Goal: Transaction & Acquisition: Purchase product/service

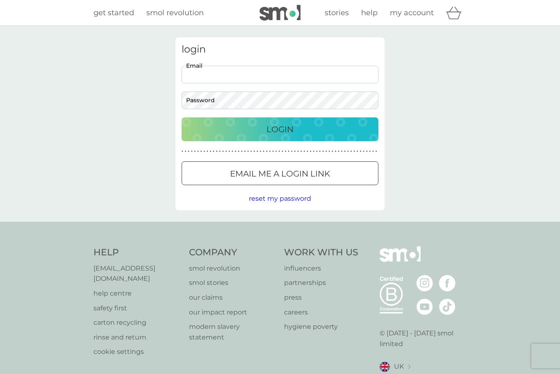
type input "jc019@btinternet.com"
click at [280, 129] on button "Login" at bounding box center [280, 129] width 197 height 24
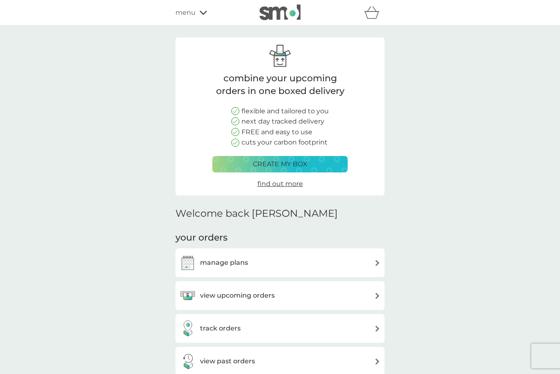
click at [306, 264] on div "manage plans" at bounding box center [280, 262] width 201 height 16
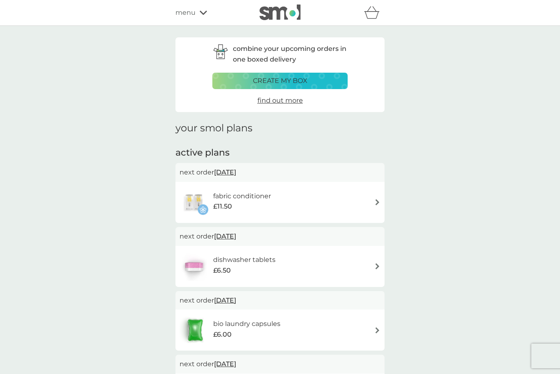
click at [320, 260] on div "dishwasher tablets £6.50" at bounding box center [280, 266] width 201 height 29
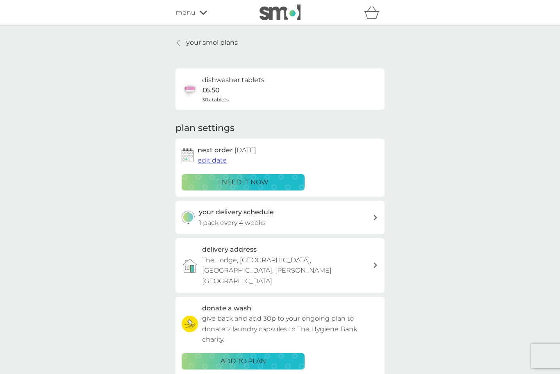
click at [291, 177] on div "i need it now" at bounding box center [243, 182] width 112 height 11
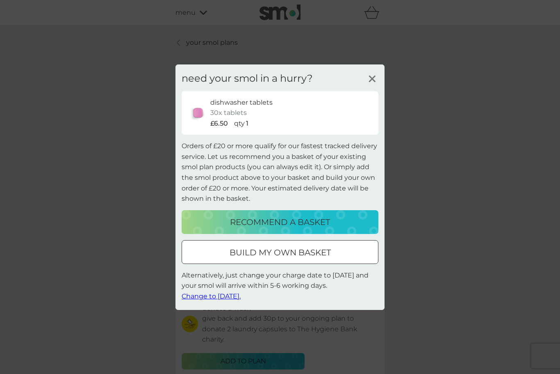
click at [244, 127] on p "qty" at bounding box center [239, 123] width 11 height 11
click at [274, 107] on div "dishwasher tablets" at bounding box center [291, 102] width 162 height 11
click at [303, 250] on p "build my own basket" at bounding box center [280, 252] width 101 height 13
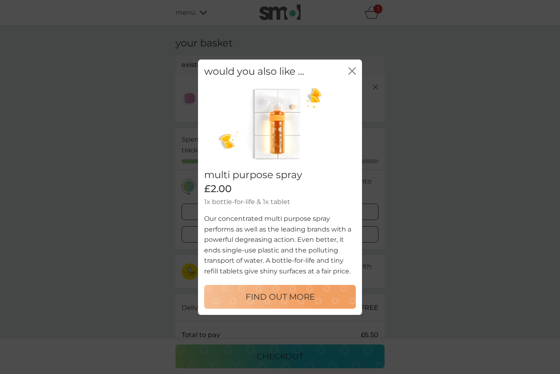
click at [359, 71] on div "would you also like ... close" at bounding box center [280, 71] width 164 height 24
click at [354, 74] on icon "close" at bounding box center [352, 70] width 7 height 7
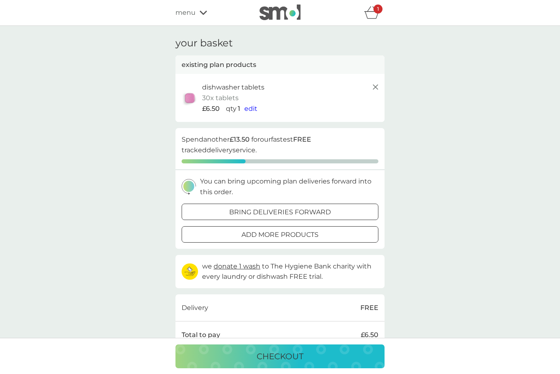
click at [262, 110] on div "£6.50 qty 1 edit" at bounding box center [291, 108] width 178 height 11
click at [255, 105] on span "edit" at bounding box center [250, 109] width 13 height 8
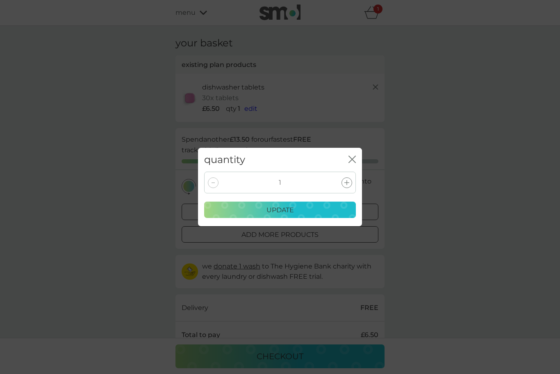
click at [347, 181] on icon at bounding box center [347, 182] width 5 height 5
click at [346, 182] on icon at bounding box center [347, 182] width 5 height 5
click at [328, 211] on div "update" at bounding box center [280, 210] width 141 height 11
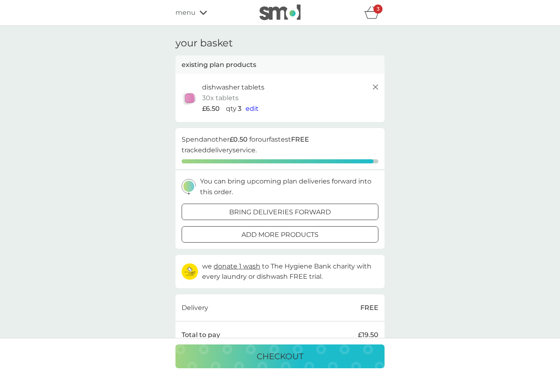
click at [263, 356] on p "checkout" at bounding box center [280, 355] width 47 height 13
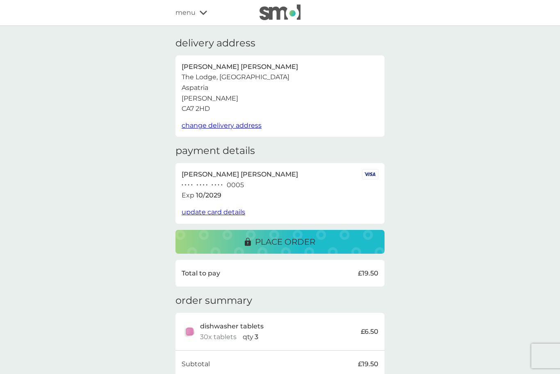
click at [303, 236] on p "place order" at bounding box center [285, 241] width 60 height 13
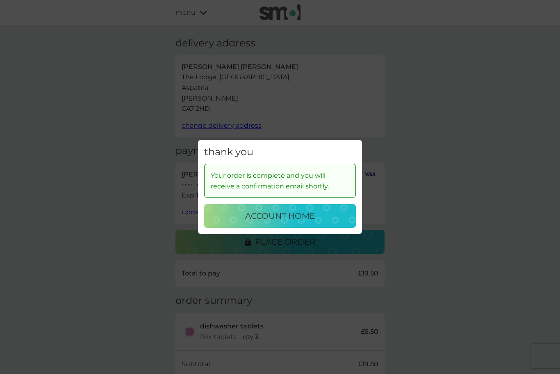
click at [316, 213] on div "account home" at bounding box center [279, 215] width 135 height 13
